Goal: Task Accomplishment & Management: Manage account settings

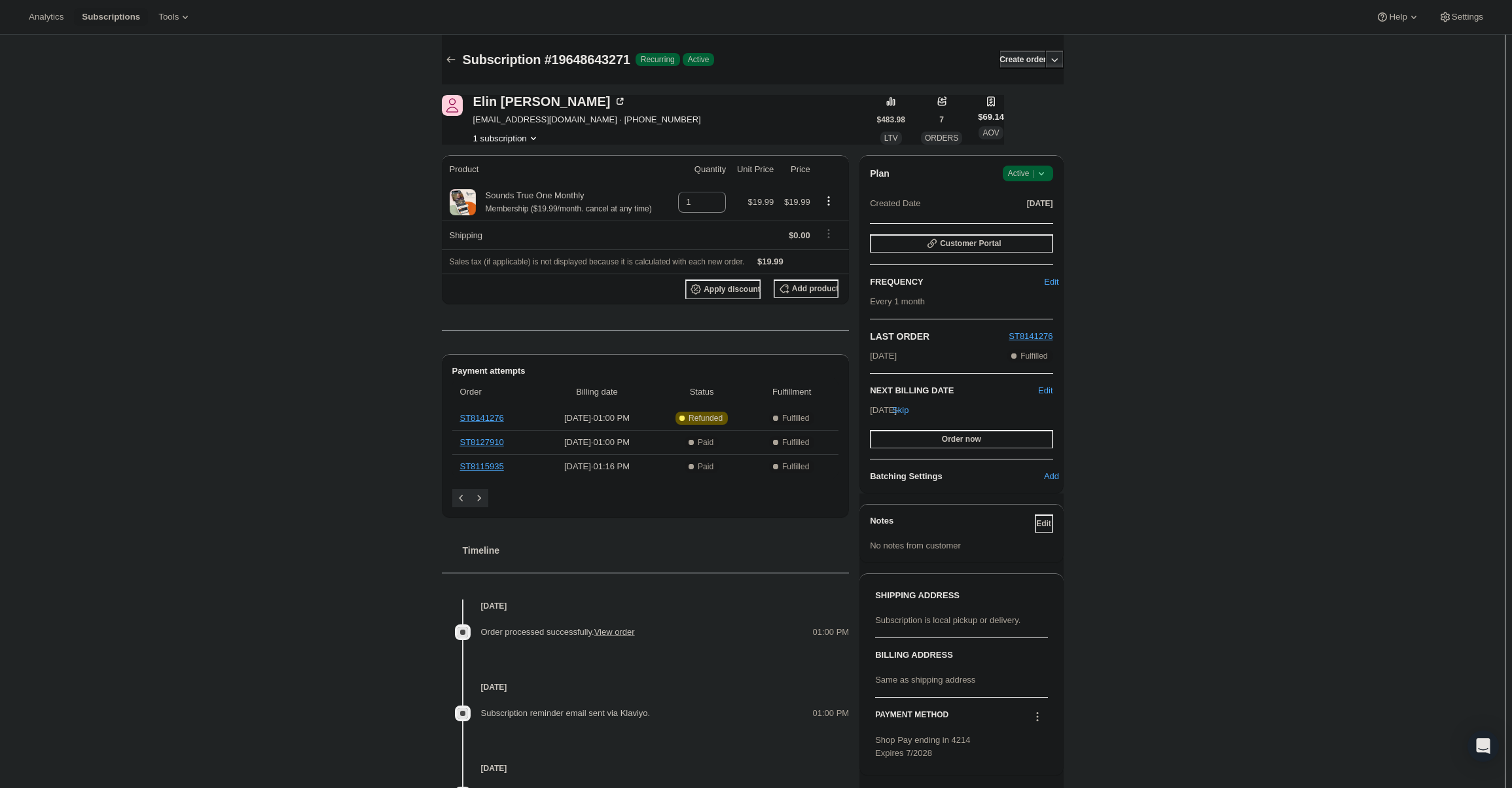
click at [1028, 175] on span "Active |" at bounding box center [1028, 173] width 40 height 13
click at [1032, 220] on span "Cancel subscription" at bounding box center [1032, 221] width 74 height 10
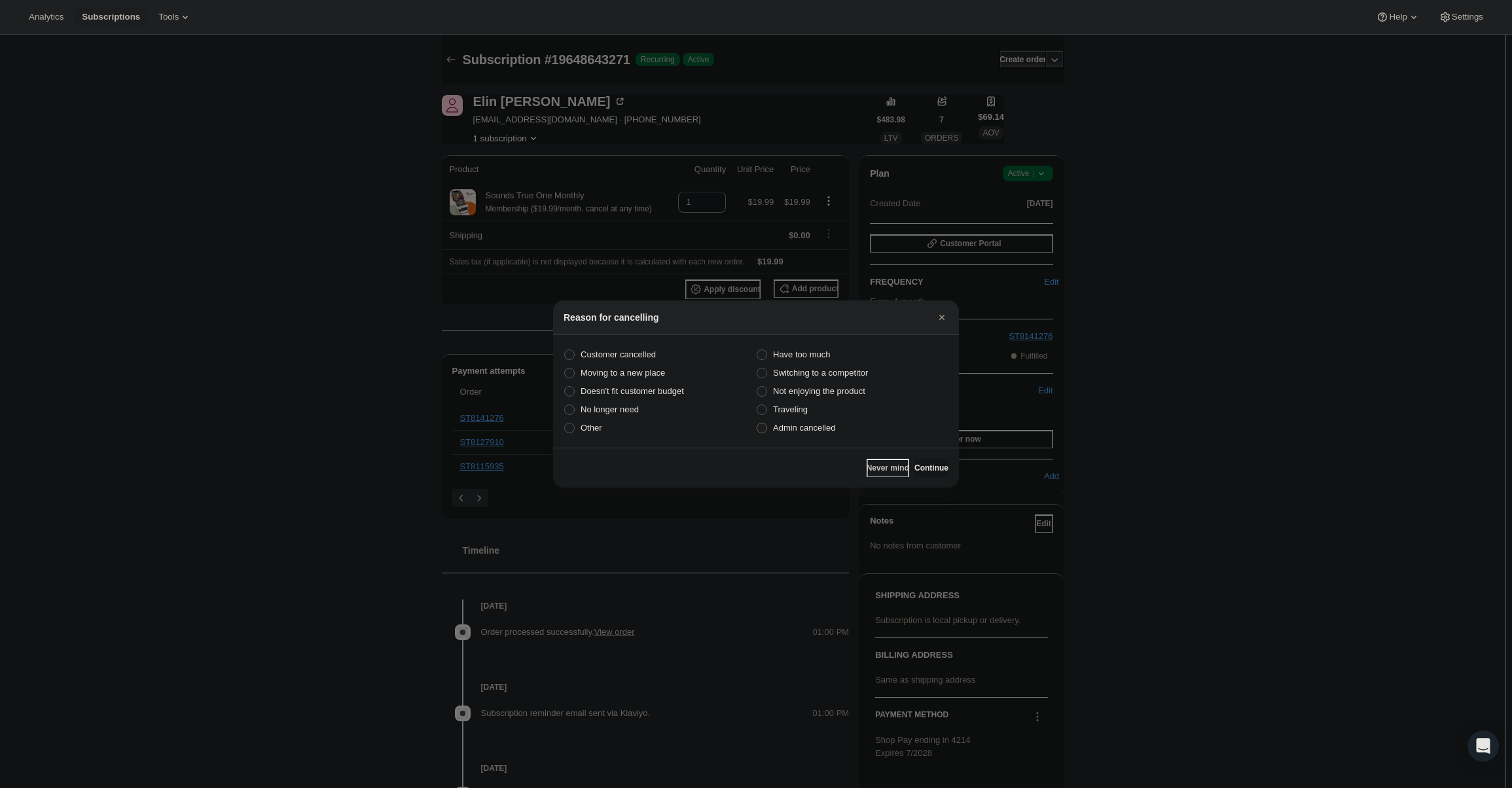
click at [808, 424] on span "Admin cancelled" at bounding box center [804, 428] width 63 height 13
click at [757, 423] on input "Admin cancelled" at bounding box center [756, 423] width 1 height 1
radio input "true"
click at [922, 466] on span "Continue" at bounding box center [932, 468] width 34 height 11
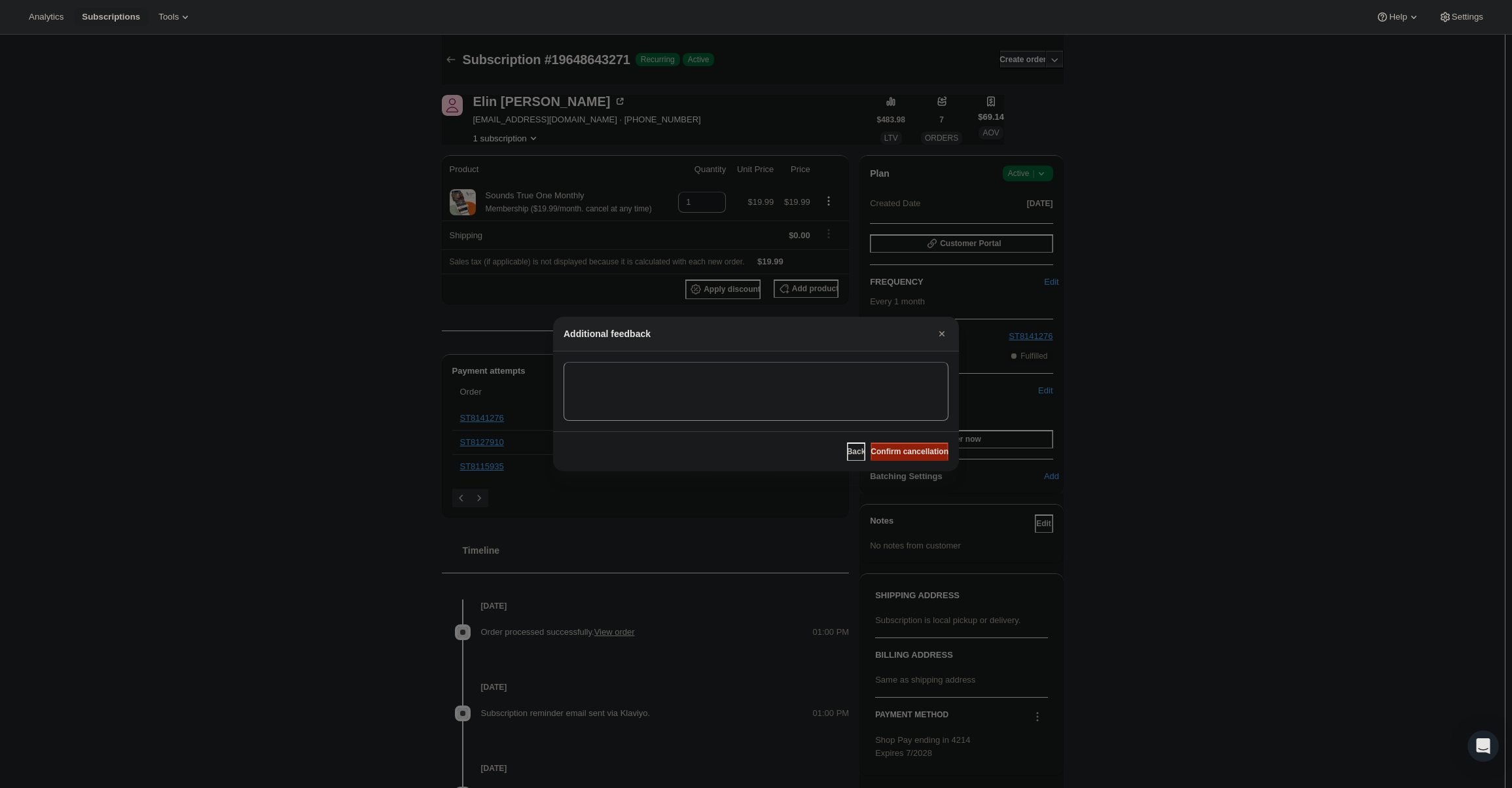
click at [910, 448] on span "Confirm cancellation" at bounding box center [910, 452] width 78 height 11
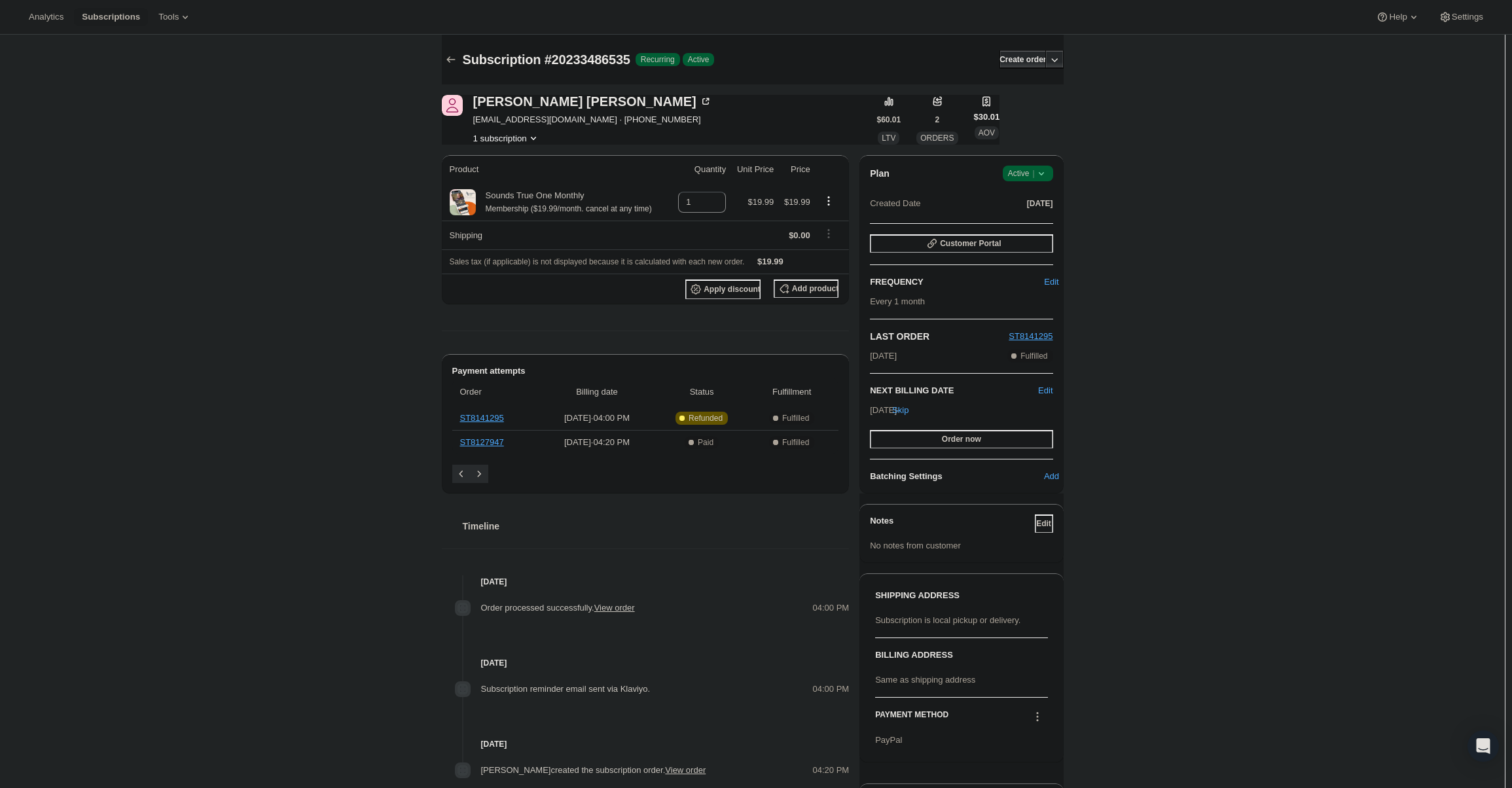
click at [1018, 165] on div "Plan Success Active | Created Date Sep 14, 2025 Customer Portal FREQUENCY Edit …" at bounding box center [961, 324] width 203 height 338
click at [1022, 175] on span "Active |" at bounding box center [1028, 173] width 40 height 13
click at [1033, 226] on span "Cancel subscription" at bounding box center [1032, 221] width 74 height 10
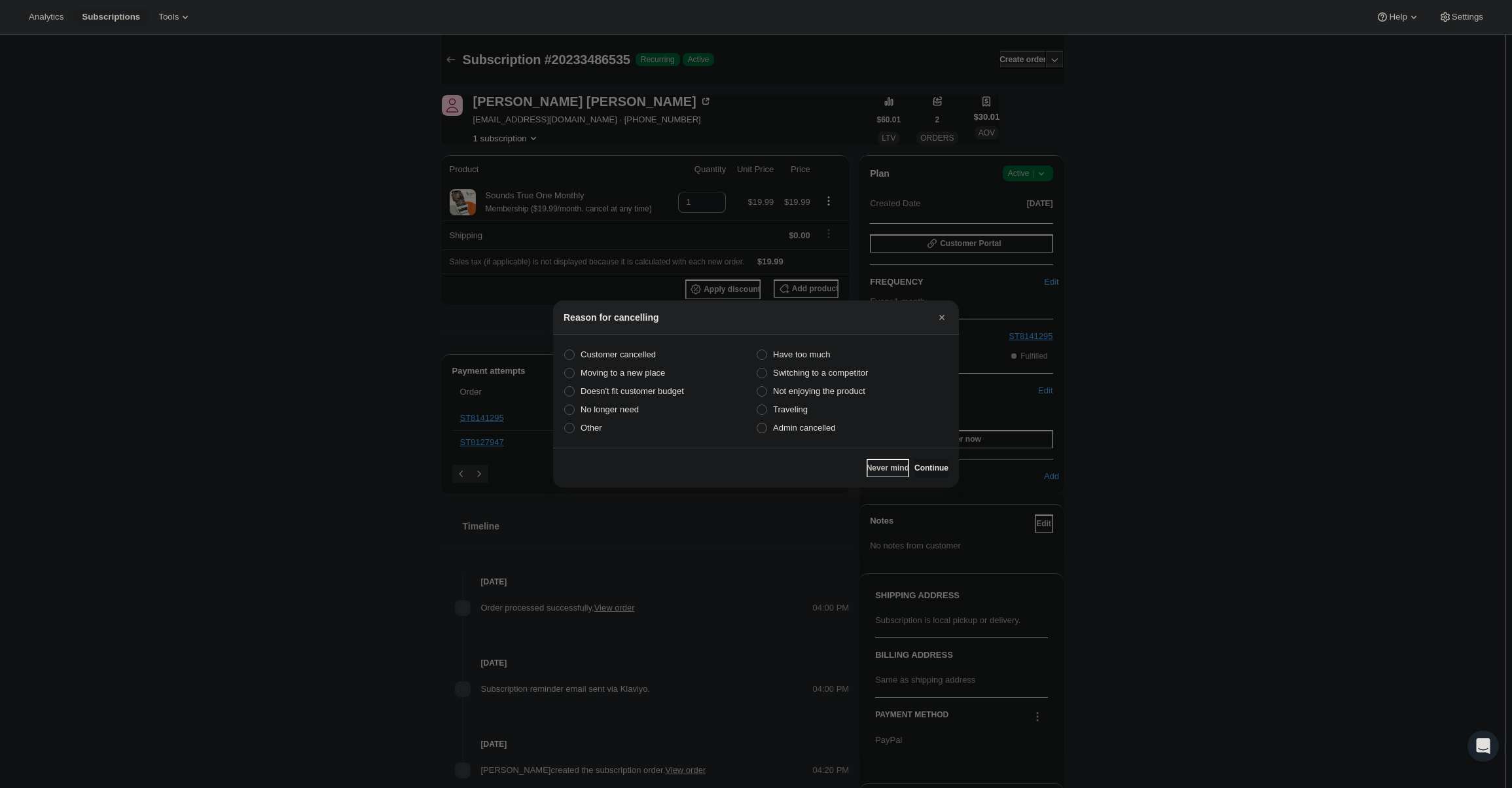
click at [805, 429] on span "Admin cancelled" at bounding box center [804, 427] width 63 height 10
click at [757, 423] on input "Admin cancelled" at bounding box center [756, 423] width 1 height 1
radio input "true"
drag, startPoint x: 912, startPoint y: 471, endPoint x: 913, endPoint y: 454, distance: 17.0
click at [914, 470] on span "Continue" at bounding box center [932, 468] width 34 height 11
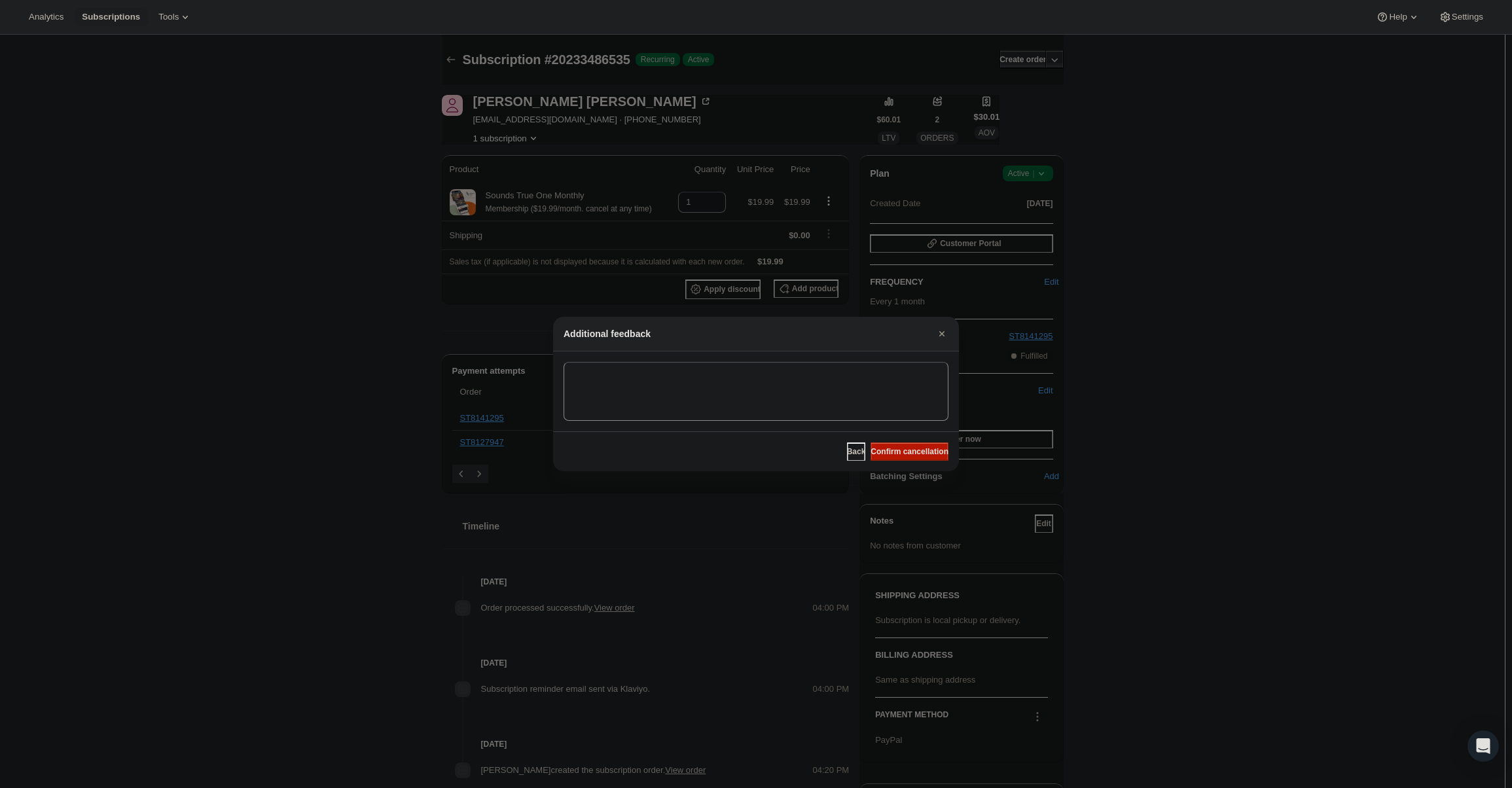
drag, startPoint x: 913, startPoint y: 452, endPoint x: 656, endPoint y: 226, distance: 342.2
click at [914, 452] on span "Confirm cancellation" at bounding box center [910, 452] width 78 height 11
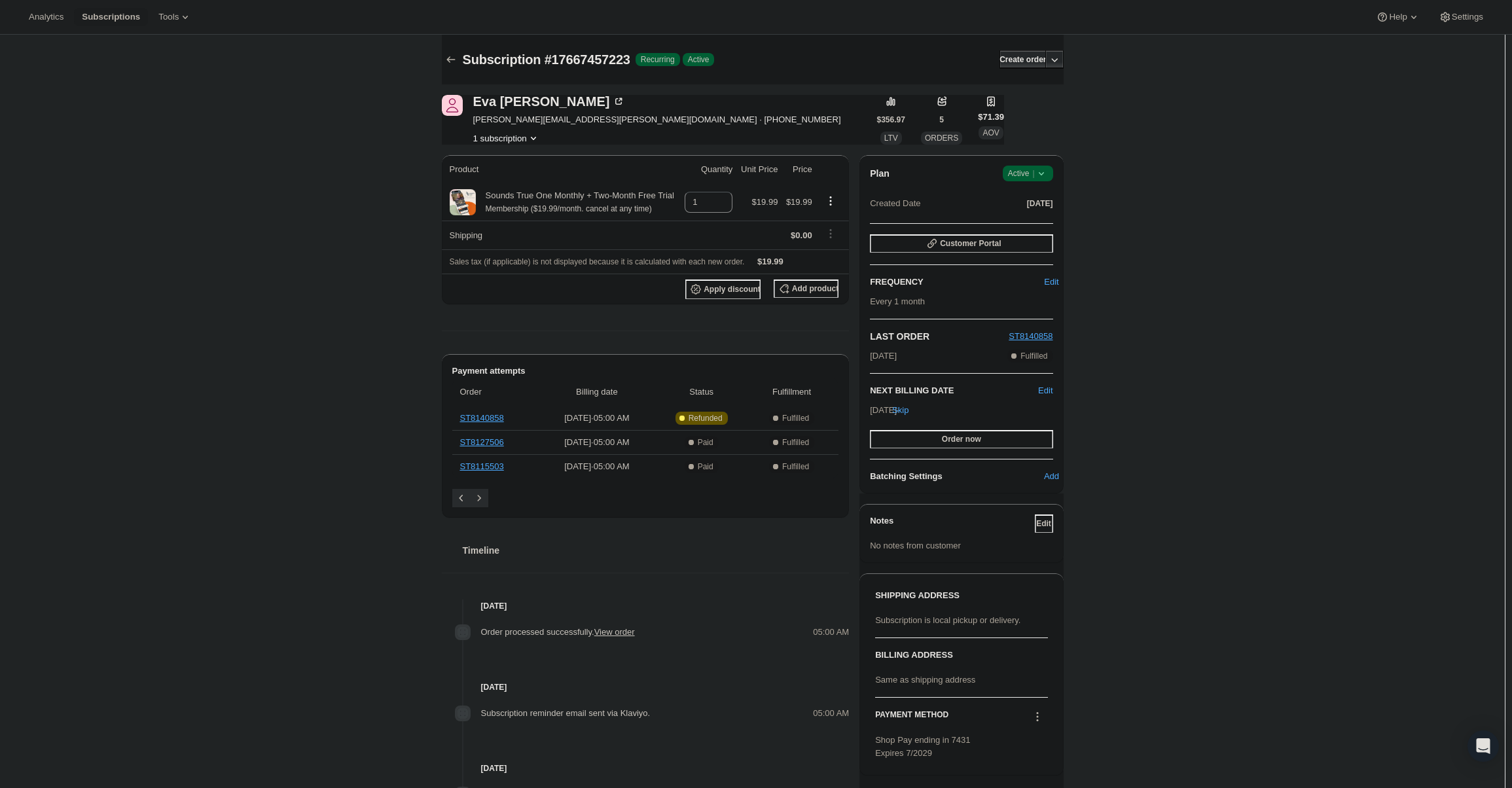
click at [1018, 180] on span "Active |" at bounding box center [1028, 173] width 40 height 13
click at [1017, 229] on button "Cancel subscription" at bounding box center [1032, 220] width 82 height 21
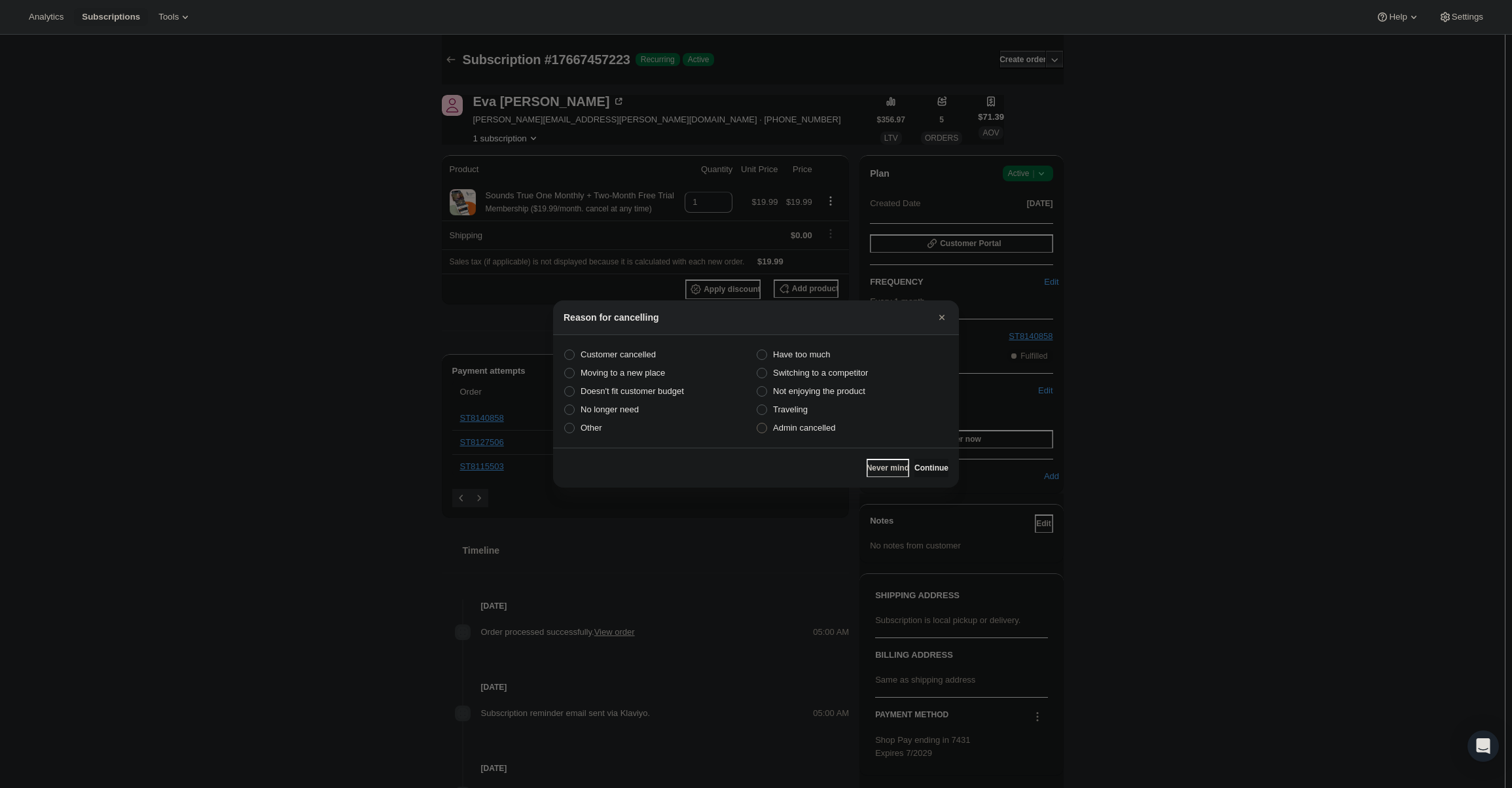
click at [766, 419] on label "Admin cancelled" at bounding box center [853, 428] width 192 height 18
click at [757, 423] on input "Admin cancelled" at bounding box center [756, 423] width 1 height 1
radio input "true"
drag, startPoint x: 938, startPoint y: 472, endPoint x: 926, endPoint y: 460, distance: 17.0
click at [937, 470] on span "Continue" at bounding box center [932, 468] width 34 height 11
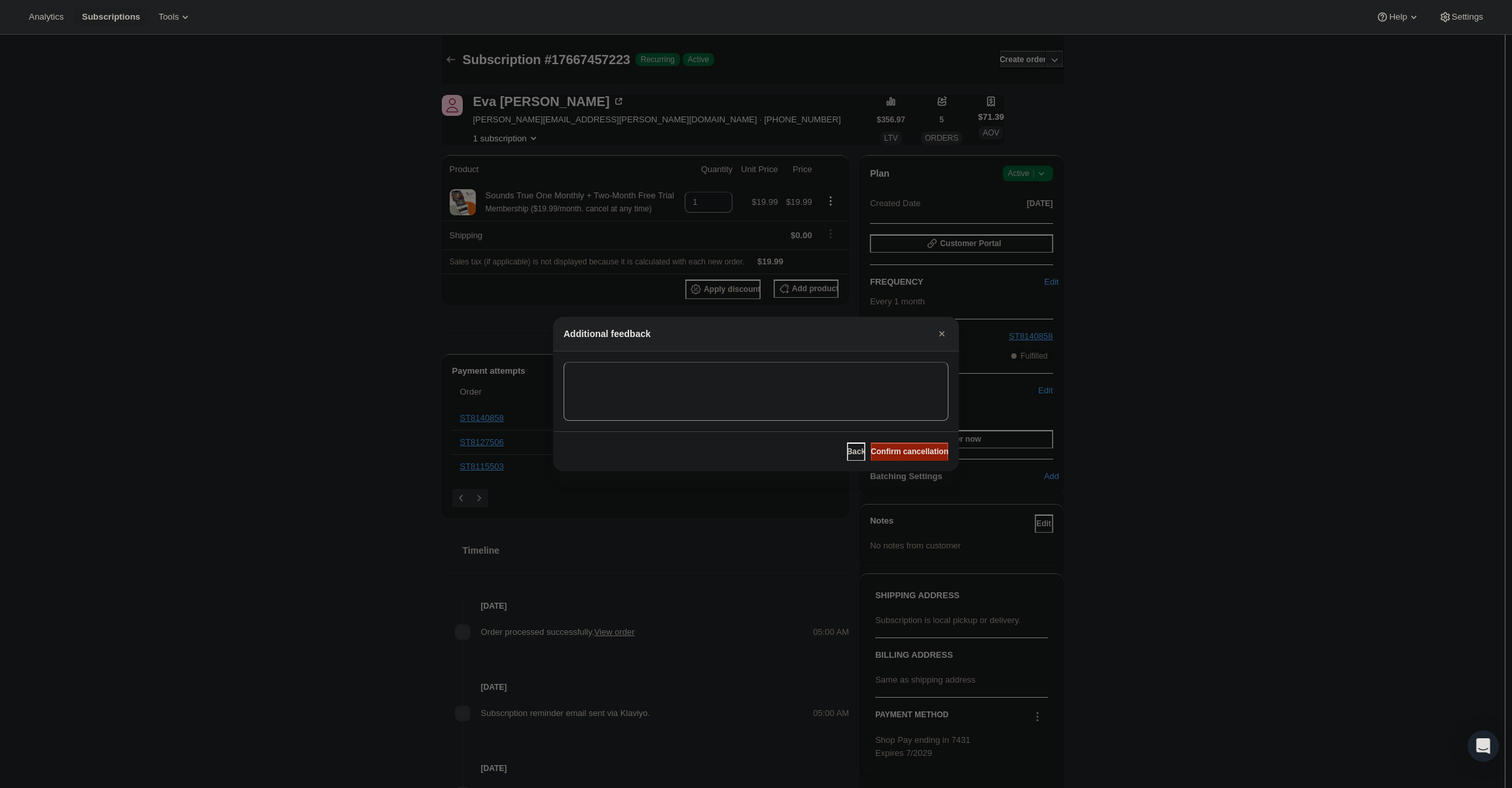
click at [919, 455] on span "Confirm cancellation" at bounding box center [910, 452] width 78 height 11
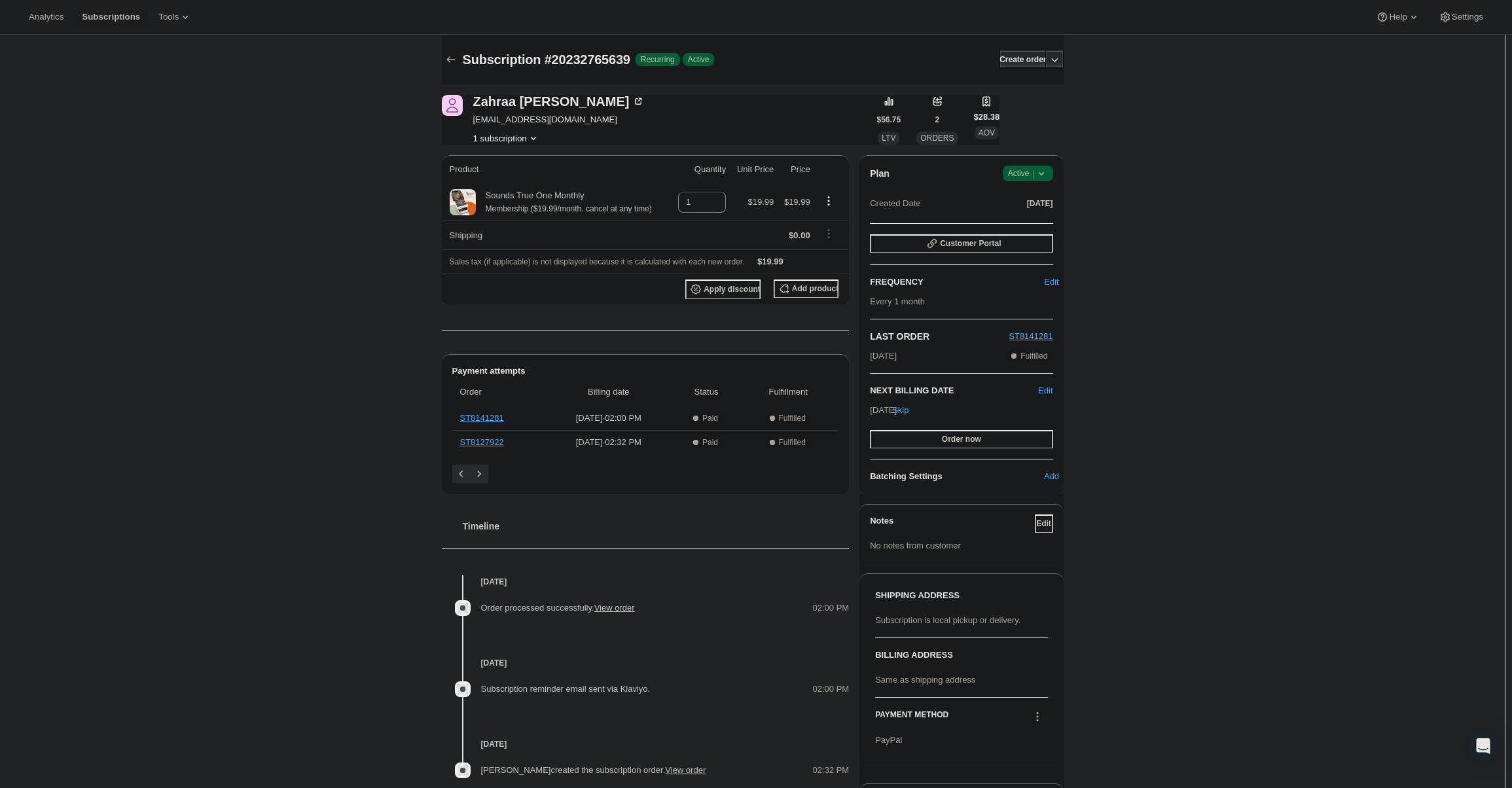
click at [1029, 165] on div "Plan Success Active | Created Date [DATE] Customer Portal FREQUENCY Edit Every …" at bounding box center [961, 324] width 203 height 338
click at [1029, 166] on div "Plan Success Active | Created Date [DATE] Customer Portal FREQUENCY Edit Every …" at bounding box center [961, 324] width 203 height 338
click at [1033, 168] on span "Active |" at bounding box center [1028, 173] width 40 height 13
click at [1041, 227] on span "Cancel subscription" at bounding box center [1032, 221] width 74 height 10
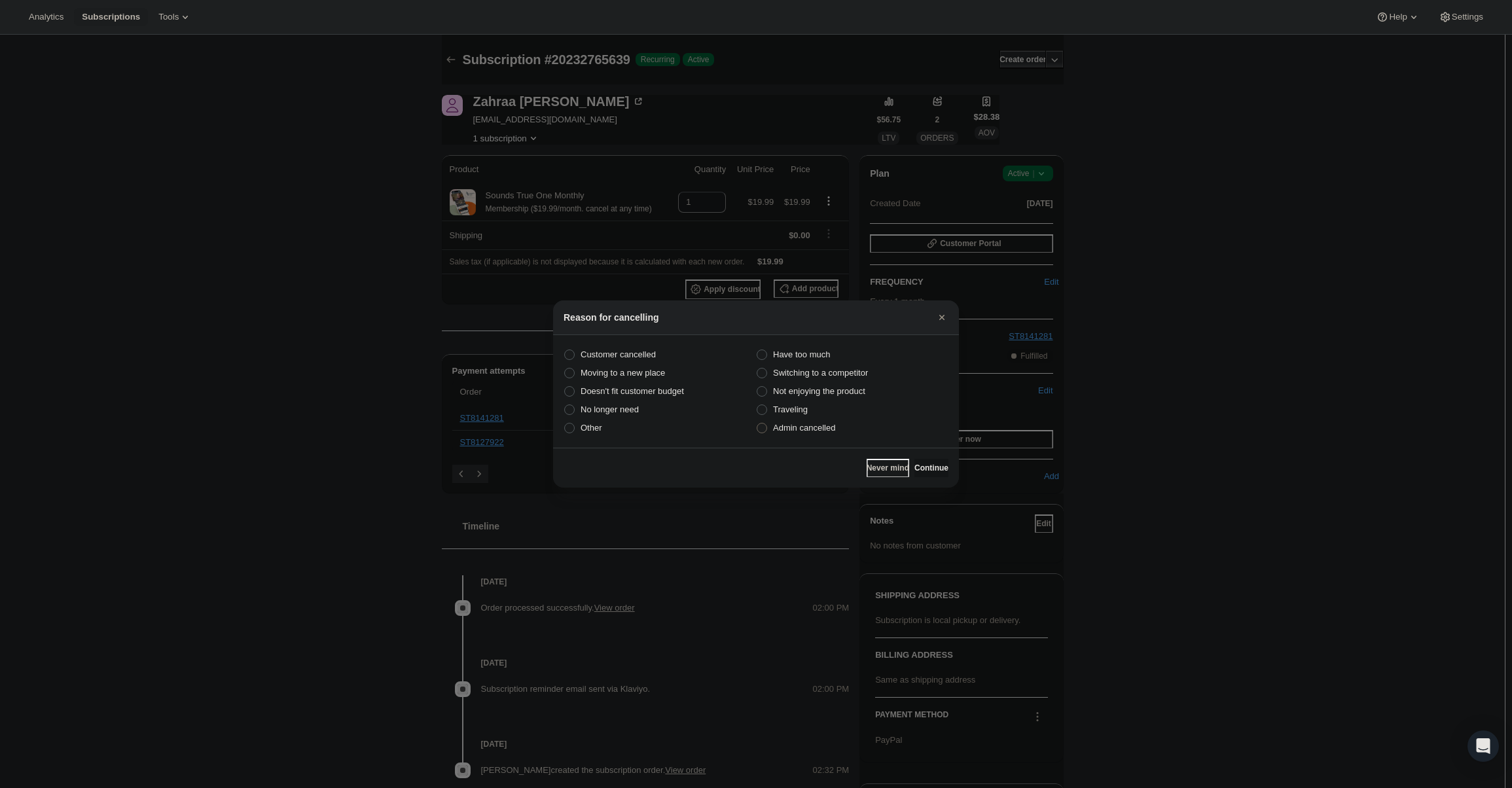
click at [844, 430] on label "Admin cancelled" at bounding box center [853, 428] width 192 height 18
click at [757, 423] on input "Admin cancelled" at bounding box center [756, 423] width 1 height 1
radio input "true"
click at [914, 464] on button "Continue" at bounding box center [932, 468] width 34 height 18
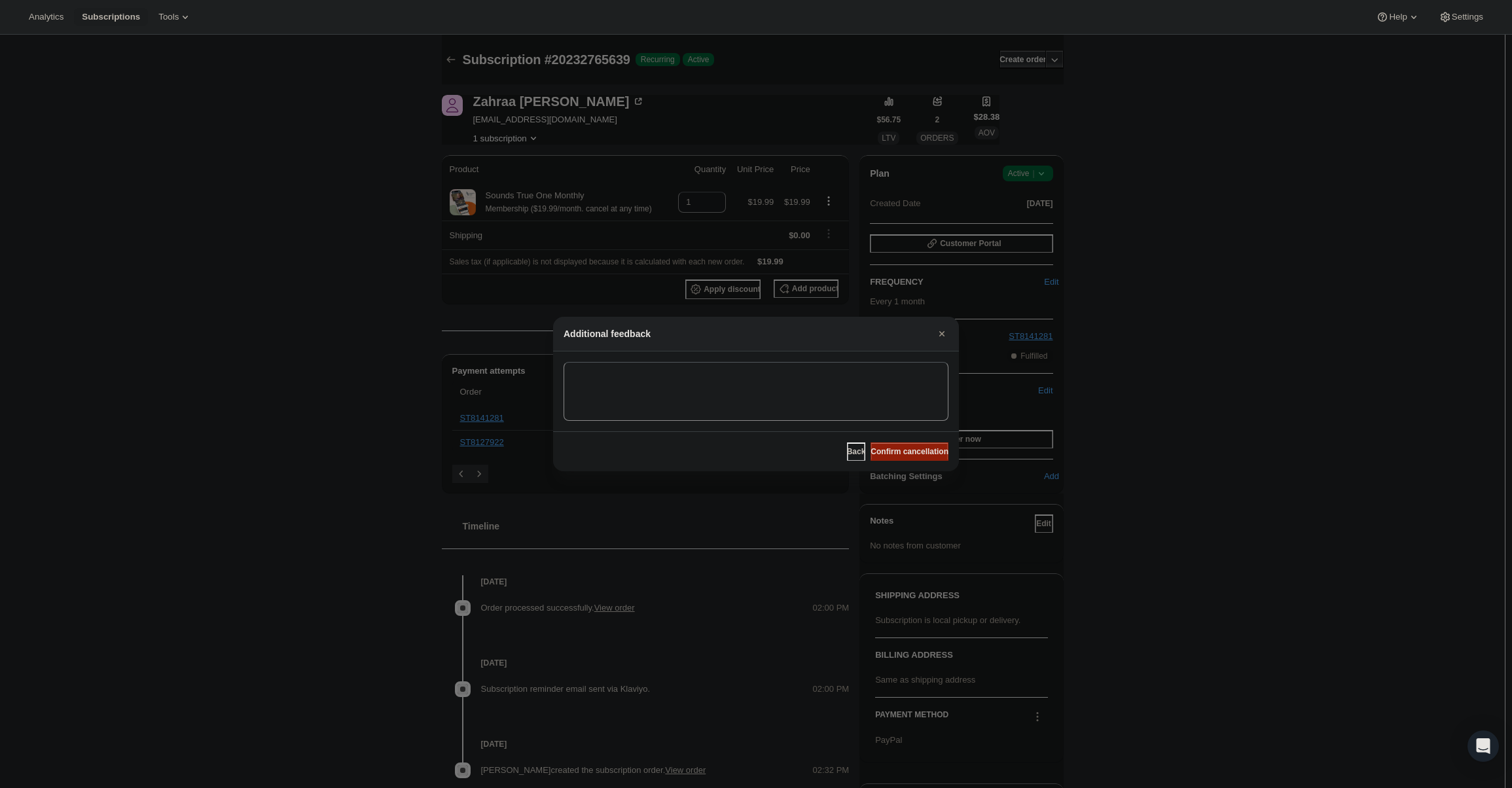
click at [904, 451] on span "Confirm cancellation" at bounding box center [910, 452] width 78 height 11
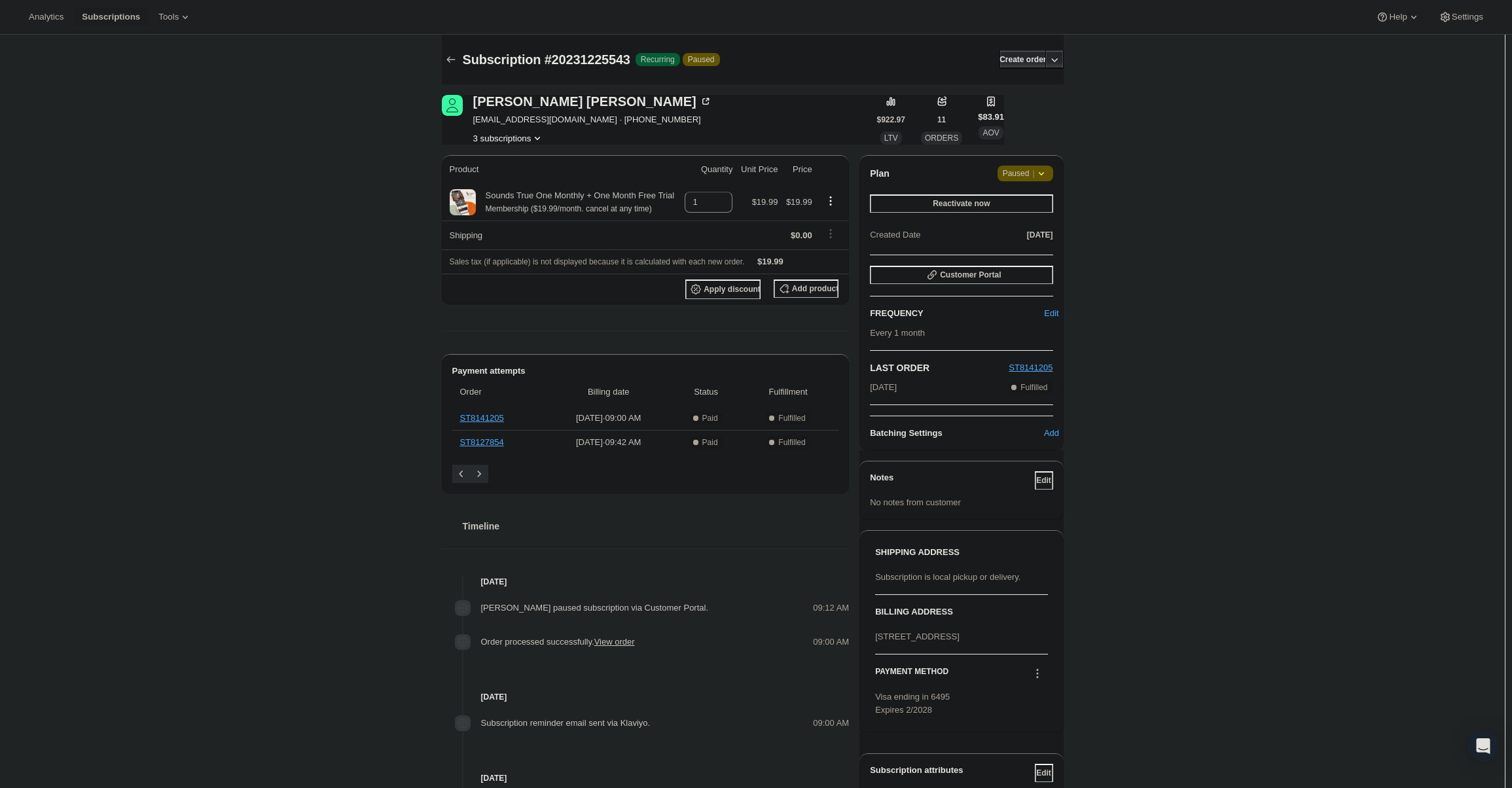
click at [1031, 168] on span "Paused |" at bounding box center [1026, 173] width 45 height 13
click at [1029, 202] on span "Cancel subscription" at bounding box center [1030, 199] width 74 height 10
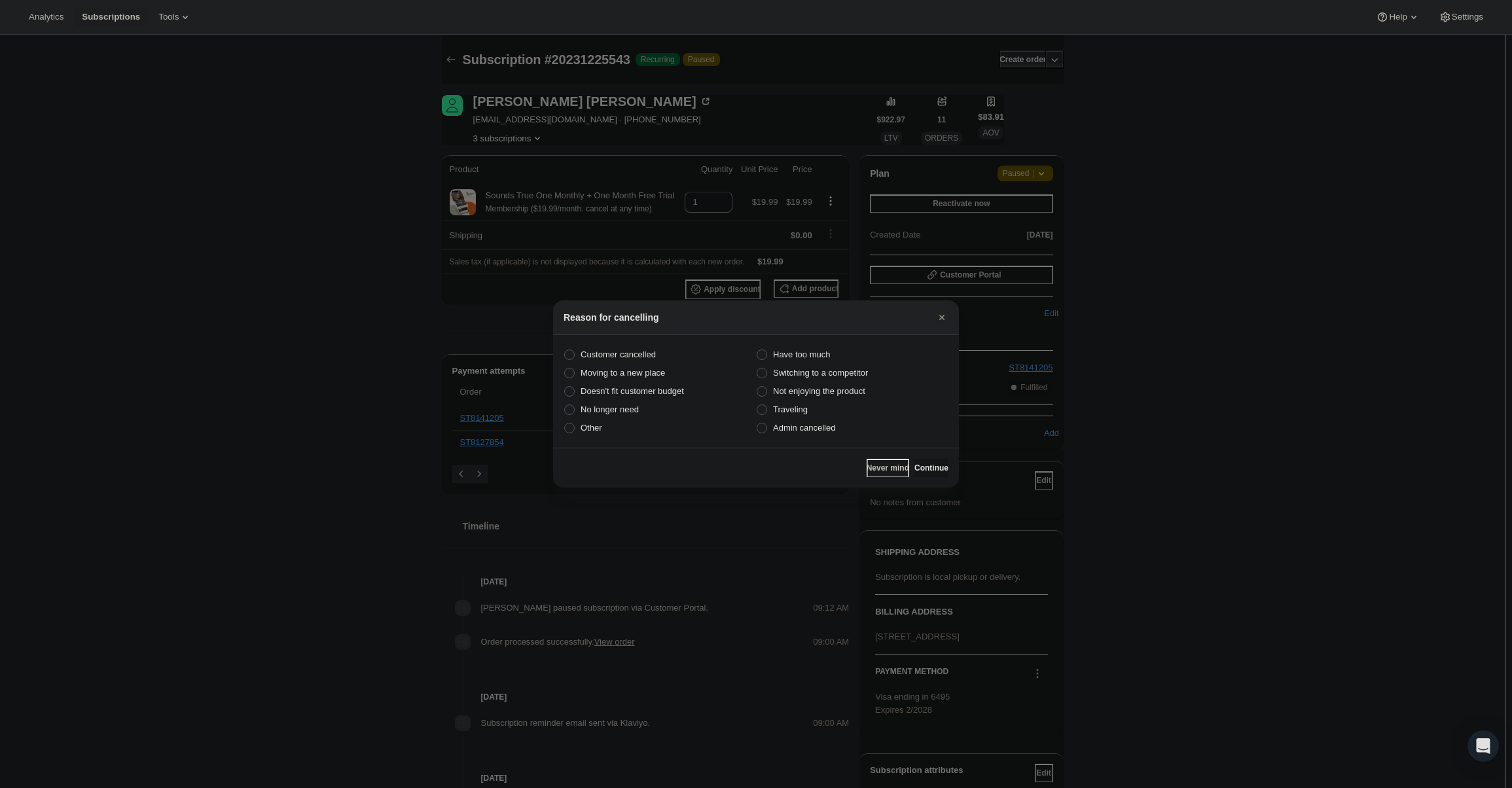
click at [815, 441] on section "Customer cancelled Have too much Moving to a new place Switching to a competito…" at bounding box center [756, 392] width 405 height 112
click at [815, 438] on section "Customer cancelled Have too much Moving to a new place Switching to a competito…" at bounding box center [756, 392] width 405 height 112
click at [815, 432] on span "Admin cancelled" at bounding box center [804, 427] width 63 height 10
click at [757, 423] on input "Admin cancelled" at bounding box center [756, 423] width 1 height 1
radio input "true"
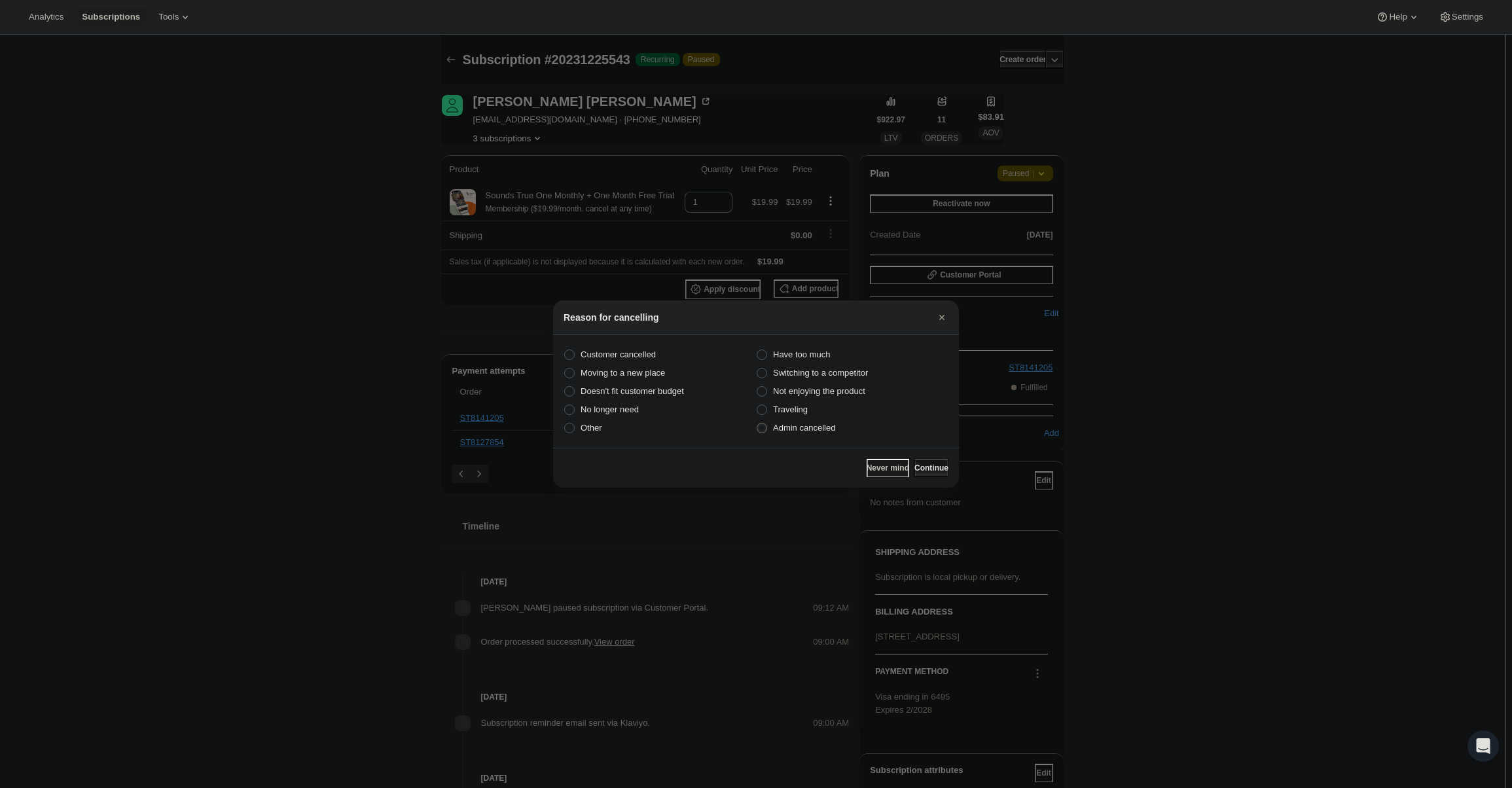
drag, startPoint x: 928, startPoint y: 470, endPoint x: 922, endPoint y: 458, distance: 13.4
click at [926, 464] on span "Continue" at bounding box center [932, 468] width 34 height 11
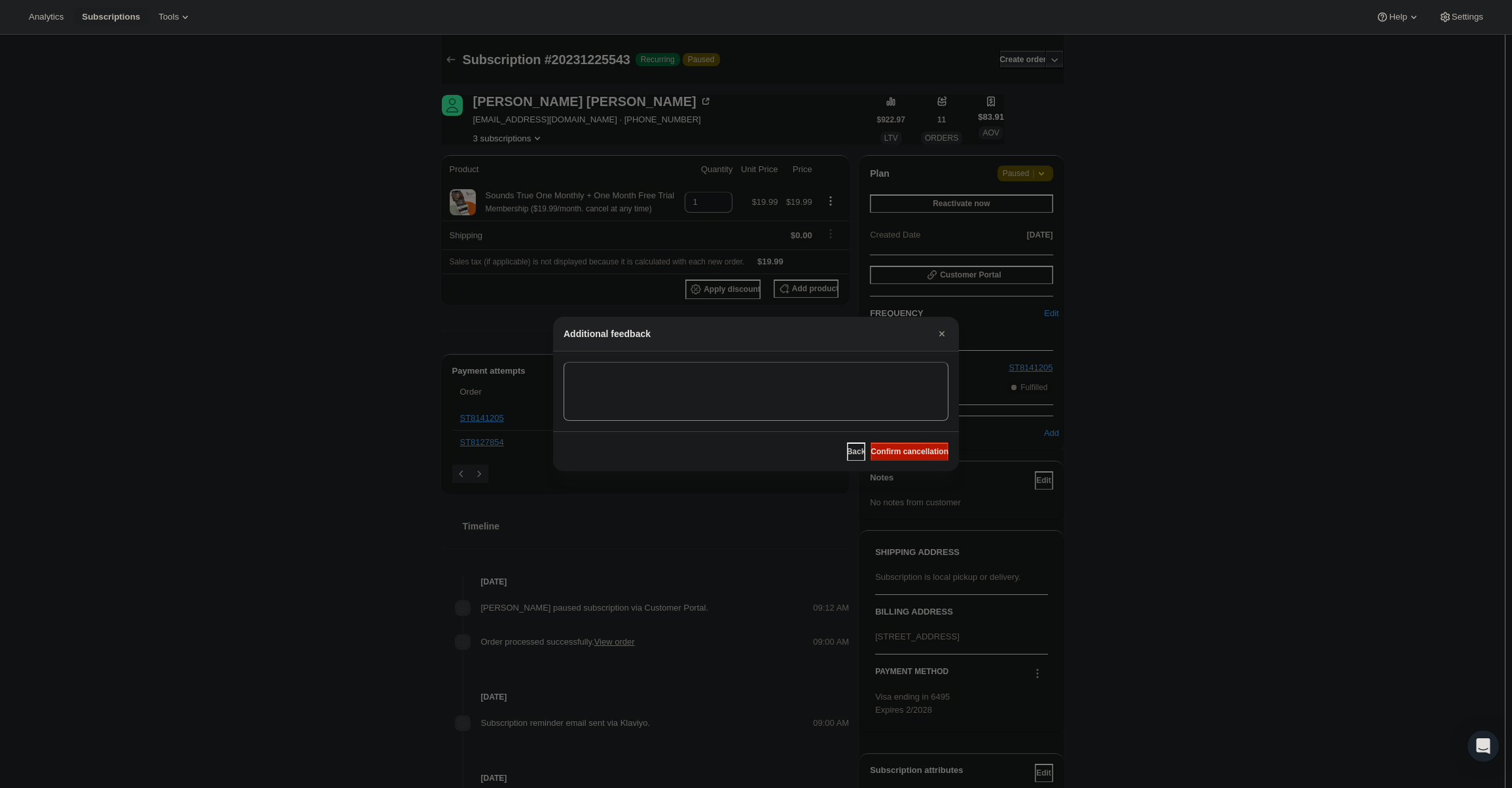
drag, startPoint x: 915, startPoint y: 448, endPoint x: 826, endPoint y: 394, distance: 104.1
click at [914, 447] on span "Confirm cancellation" at bounding box center [910, 452] width 78 height 11
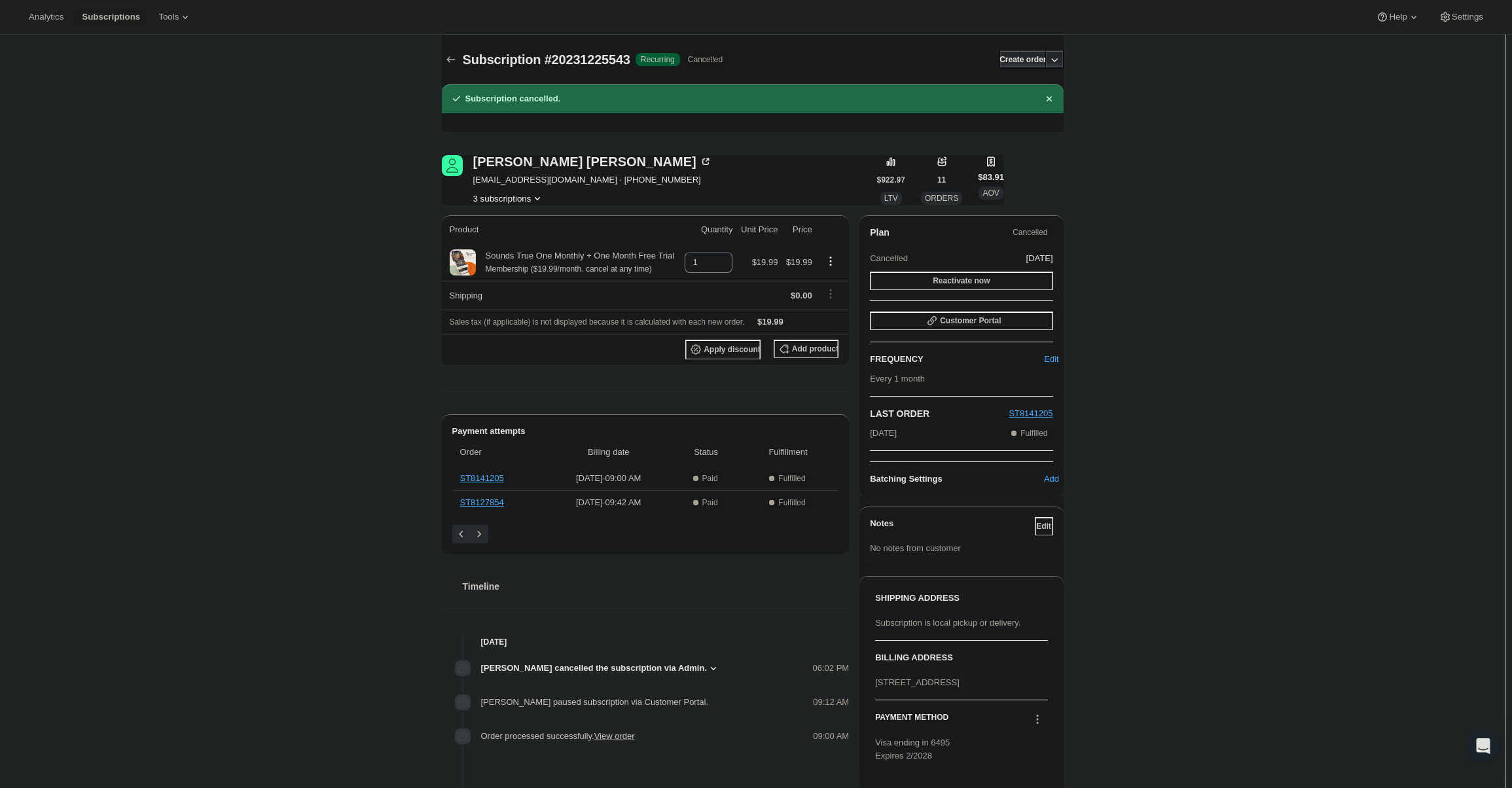
click at [477, 178] on span "brenzfree@gmail.com · +15033326067" at bounding box center [592, 180] width 239 height 13
drag, startPoint x: 475, startPoint y: 179, endPoint x: 556, endPoint y: 180, distance: 81.0
click at [556, 180] on div "Brenda Friesen brenzfree@gmail.com · +15033326067 3 subscriptions" at bounding box center [659, 180] width 435 height 50
copy span "brenzfree@gmail.com"
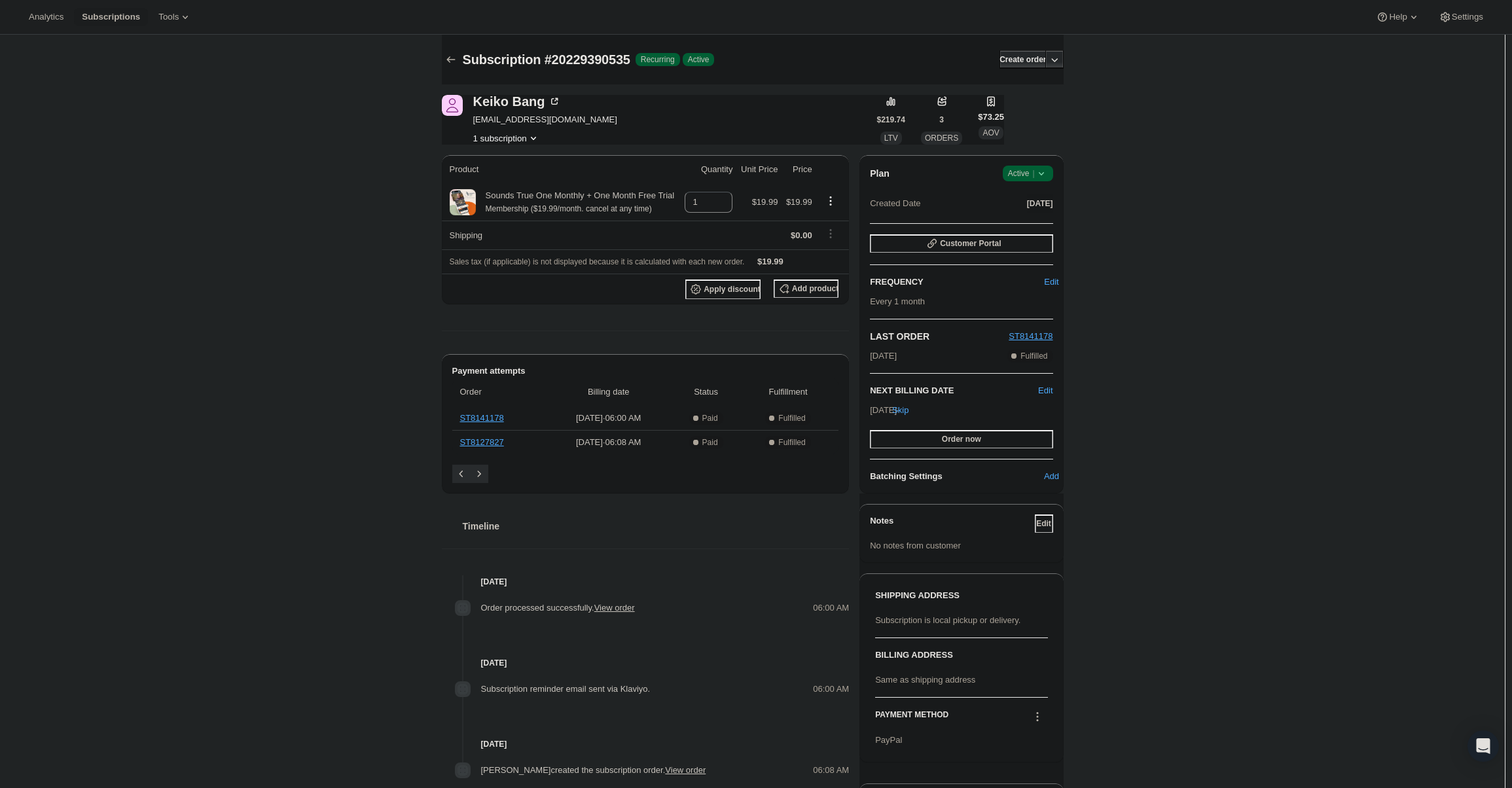
click at [1036, 194] on div "Plan Success Active | Created Date [DATE]" at bounding box center [961, 190] width 182 height 47
drag, startPoint x: 1036, startPoint y: 191, endPoint x: 1038, endPoint y: 167, distance: 24.1
click at [1038, 174] on div "Plan Success Active | Created Date [DATE]" at bounding box center [961, 190] width 182 height 47
click at [1038, 167] on icon at bounding box center [1041, 173] width 13 height 13
click at [1022, 217] on span "Cancel subscription" at bounding box center [1032, 221] width 74 height 10
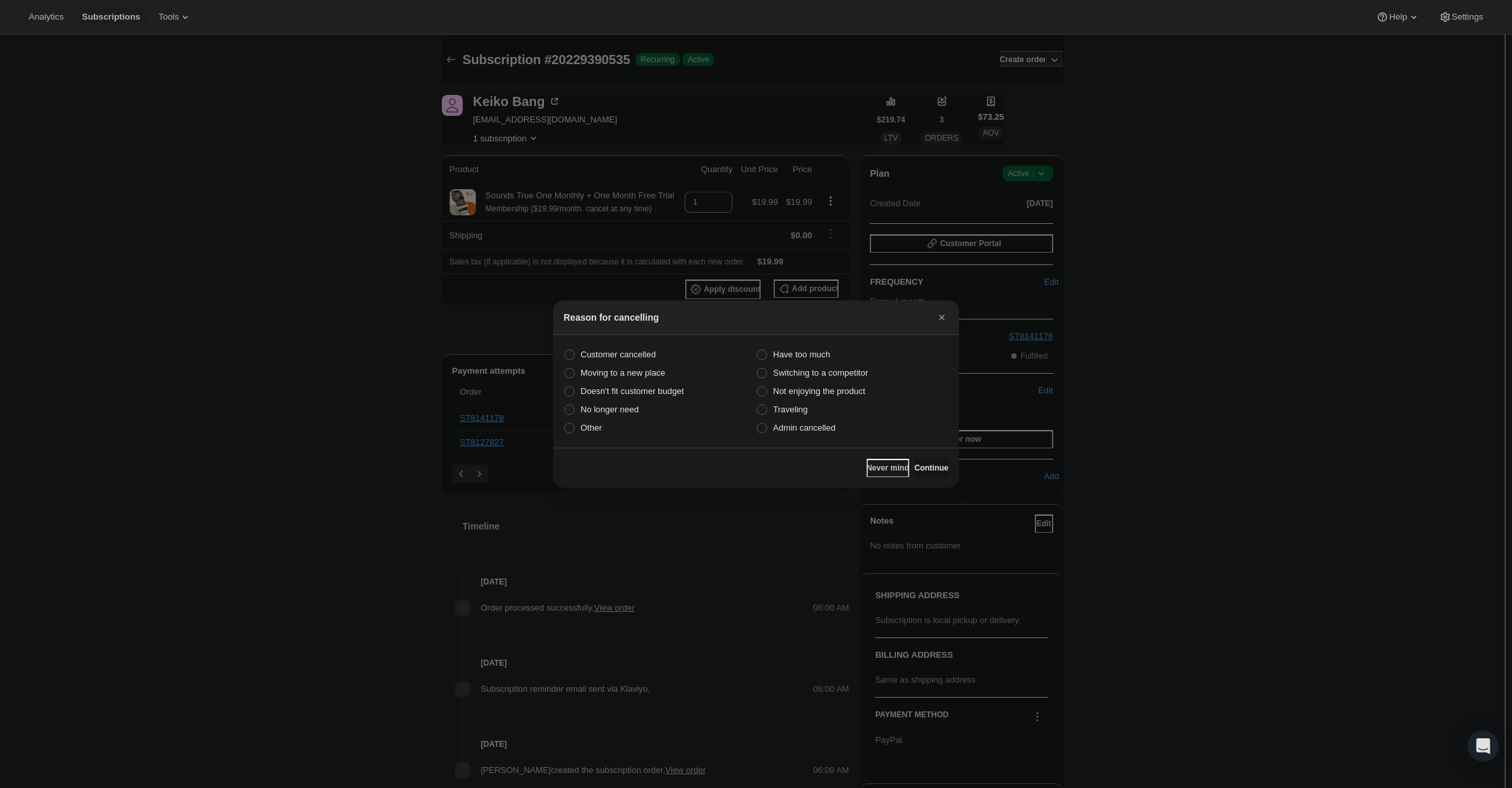
drag, startPoint x: 766, startPoint y: 425, endPoint x: 899, endPoint y: 451, distance: 135.5
click at [767, 425] on span ":rbk:" at bounding box center [762, 428] width 12 height 12
click at [757, 423] on input "Admin cancelled" at bounding box center [756, 423] width 1 height 1
radio input "true"
drag, startPoint x: 952, startPoint y: 462, endPoint x: 945, endPoint y: 462, distance: 7.0
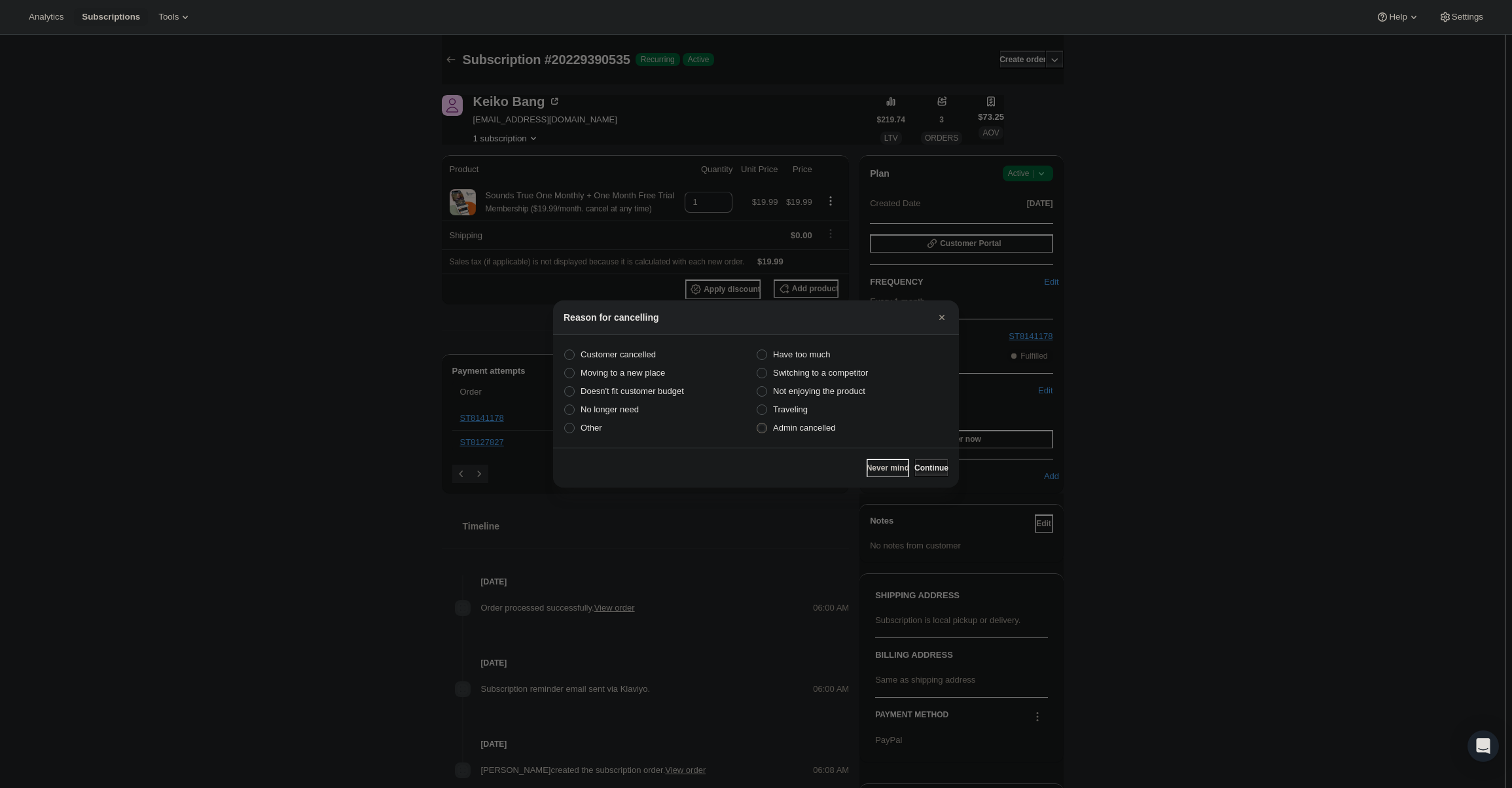
click at [947, 462] on div "Never mind Continue" at bounding box center [756, 468] width 405 height 40
click at [935, 462] on button "Continue" at bounding box center [932, 468] width 34 height 18
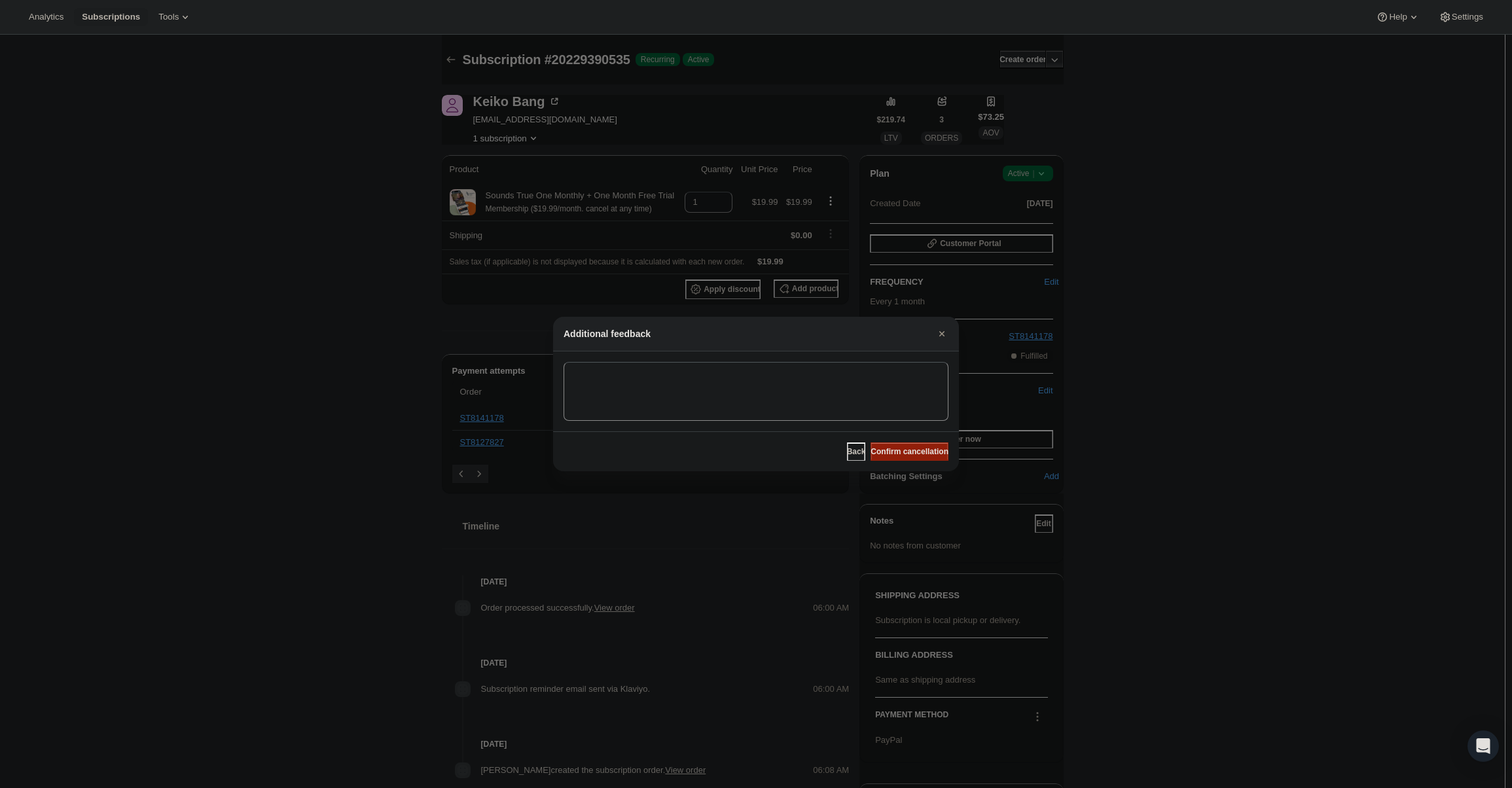
click at [927, 446] on button "Confirm cancellation" at bounding box center [910, 452] width 78 height 18
